Goal: Task Accomplishment & Management: Complete application form

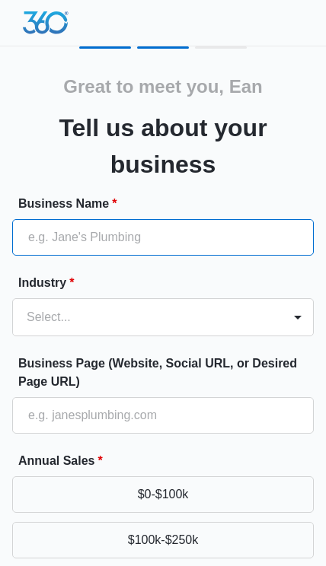
click at [266, 244] on input "Business Name *" at bounding box center [162, 237] width 301 height 37
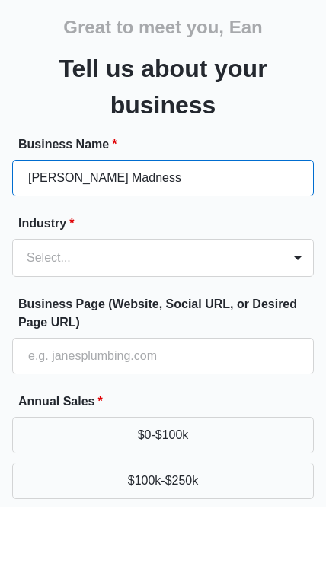
type input "[PERSON_NAME] Madness"
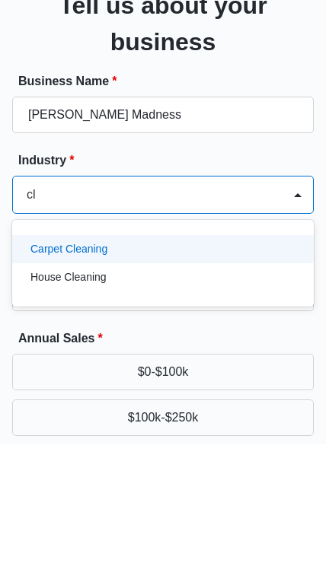
type input "c"
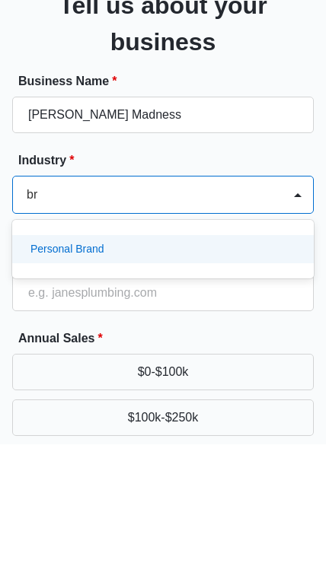
click at [221, 364] on div "Personal Brand" at bounding box center [161, 372] width 262 height 16
type input "br"
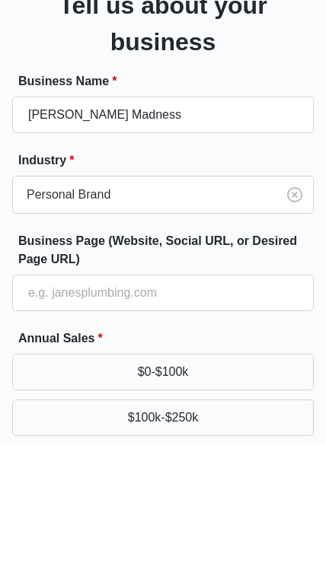
scroll to position [122, 0]
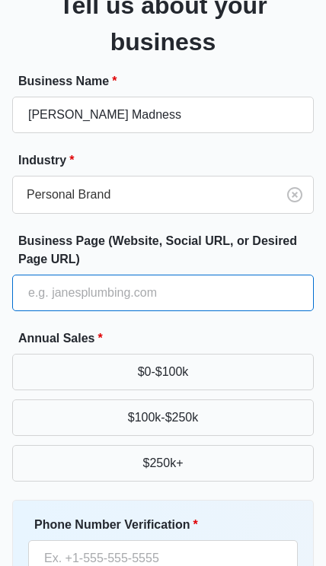
click at [226, 291] on input "Business Page (Website, Social URL, or Desired Page URL)" at bounding box center [162, 294] width 301 height 37
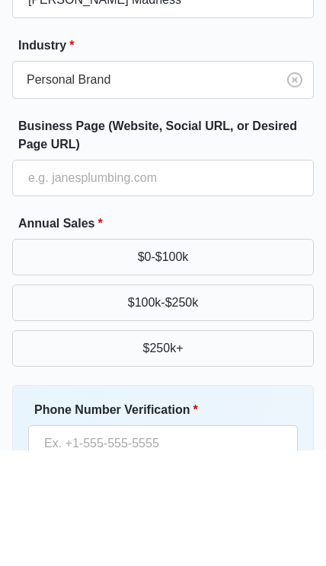
scroll to position [237, 0]
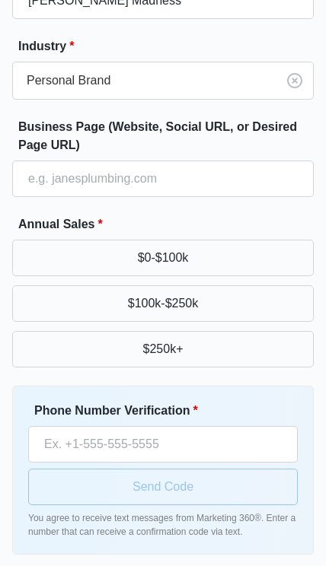
click at [264, 257] on button "$0-$100k" at bounding box center [162, 258] width 301 height 37
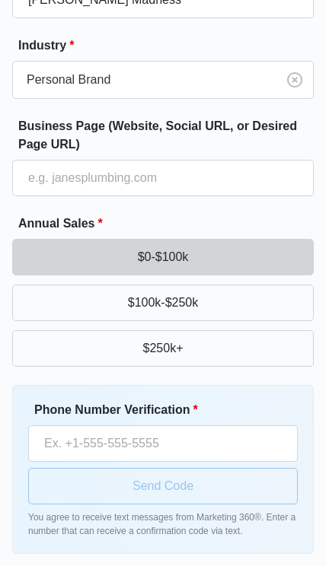
click at [252, 265] on button "$0-$100k" at bounding box center [162, 257] width 301 height 37
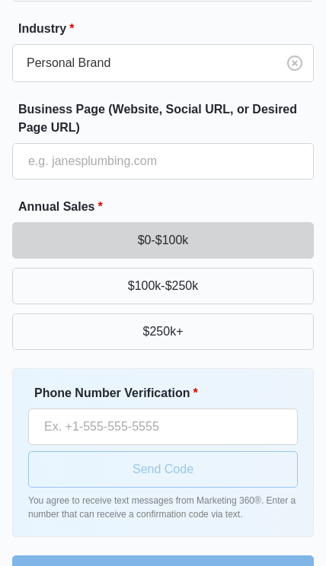
scroll to position [298, 0]
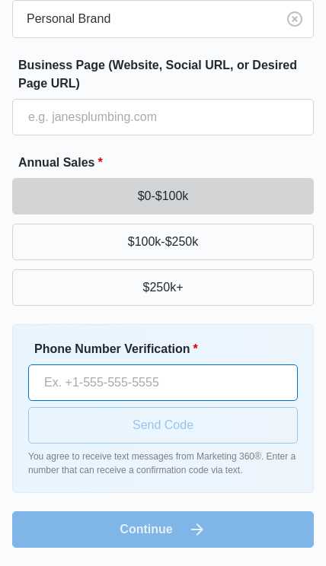
click at [215, 377] on input "Phone Number Verification *" at bounding box center [162, 383] width 269 height 37
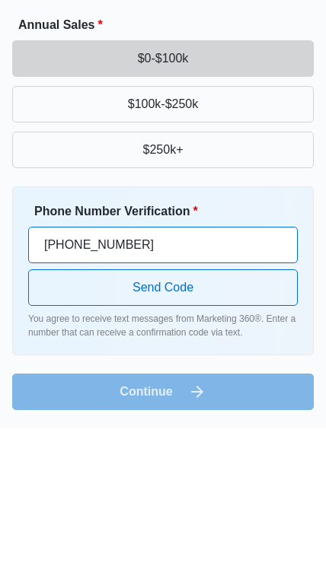
type input "(662) 400-6698"
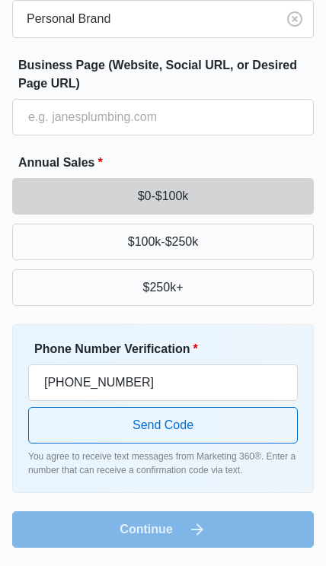
click at [214, 527] on form "Business Name * Marsh Madness Industry * Personal Brand Business Page (Website,…" at bounding box center [162, 221] width 301 height 651
click at [231, 421] on button "Send Code" at bounding box center [162, 425] width 269 height 37
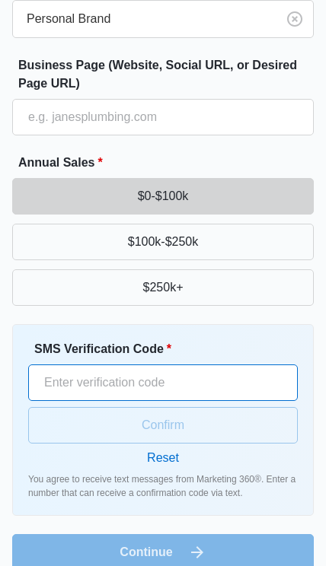
click at [244, 371] on input "SMS Verification Code *" at bounding box center [162, 383] width 269 height 37
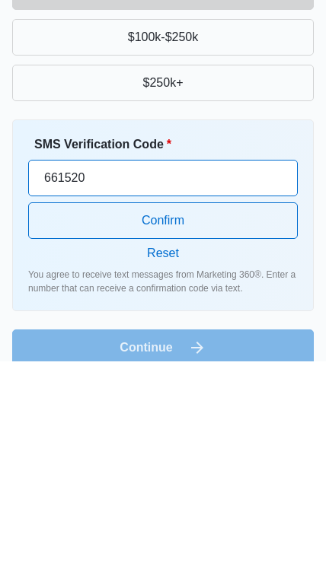
type input "661520"
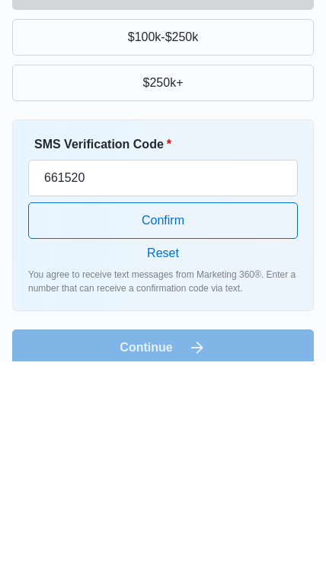
click at [251, 407] on button "Confirm" at bounding box center [162, 425] width 269 height 37
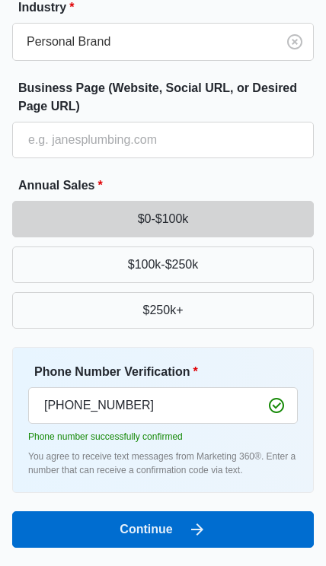
scroll to position [276, 0]
click at [233, 530] on button "Continue" at bounding box center [162, 529] width 301 height 37
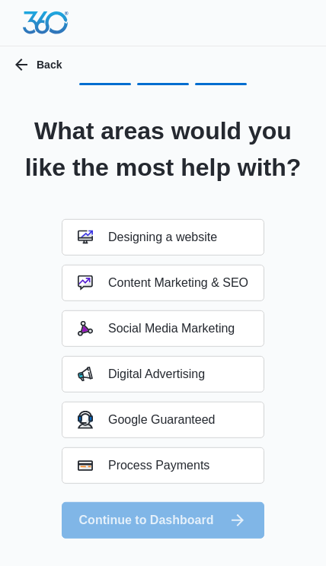
scroll to position [0, 0]
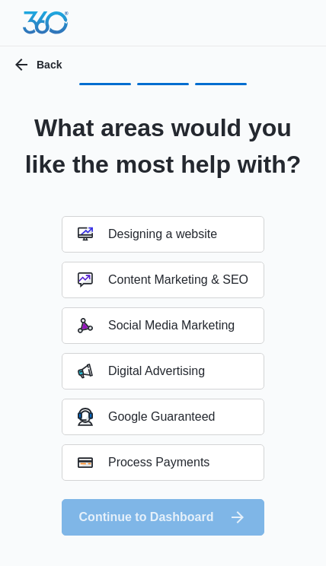
click at [226, 232] on button "Designing a website" at bounding box center [163, 234] width 202 height 37
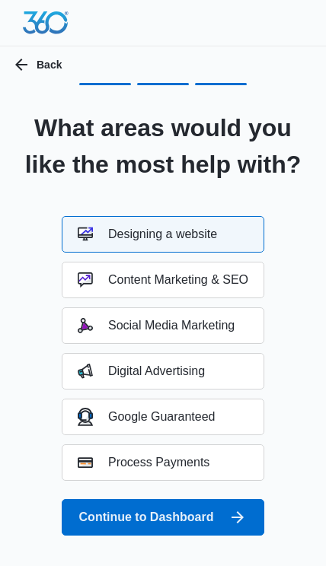
click at [218, 515] on button "Continue to Dashboard" at bounding box center [163, 517] width 202 height 37
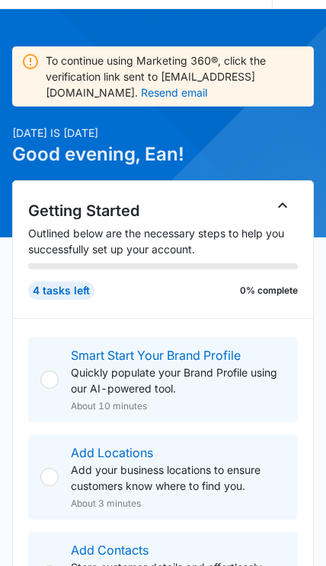
scroll to position [84, 0]
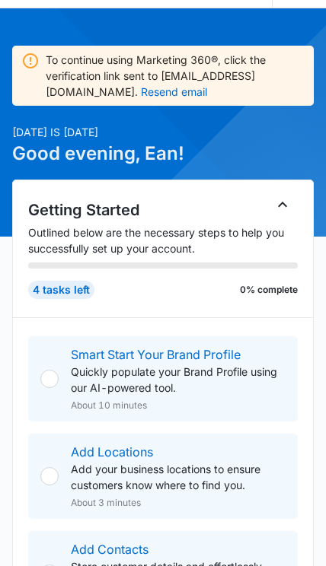
click at [34, 371] on div "Smart Start Your Brand Profile Quickly populate your Brand Profile using our AI…" at bounding box center [162, 378] width 269 height 85
click at [55, 381] on div at bounding box center [49, 379] width 18 height 18
click at [228, 378] on p "Quickly populate your Brand Profile using our AI-powered tool." at bounding box center [178, 380] width 215 height 32
click at [235, 359] on link "Smart Start Your Brand Profile" at bounding box center [156, 354] width 170 height 15
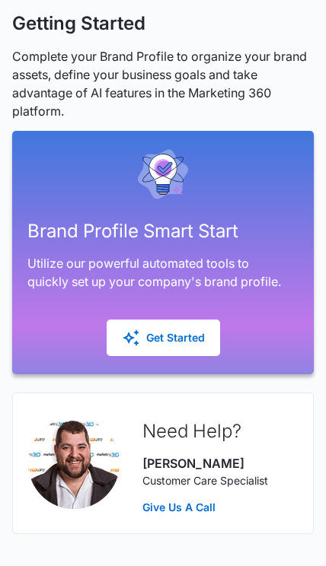
scroll to position [214, 0]
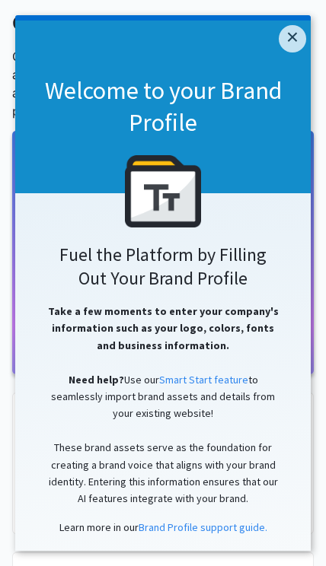
click at [178, 330] on span "Take a few moments to enter your company's information such as your logo, color…" at bounding box center [163, 328] width 231 height 48
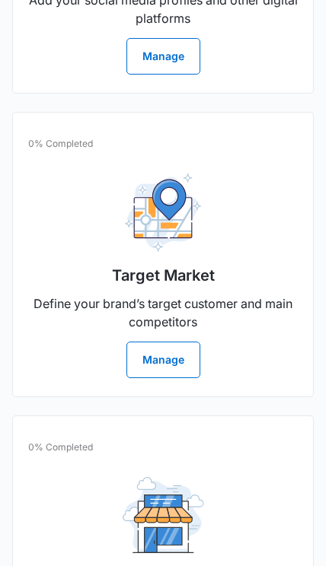
scroll to position [1940, 0]
